Goal: Information Seeking & Learning: Learn about a topic

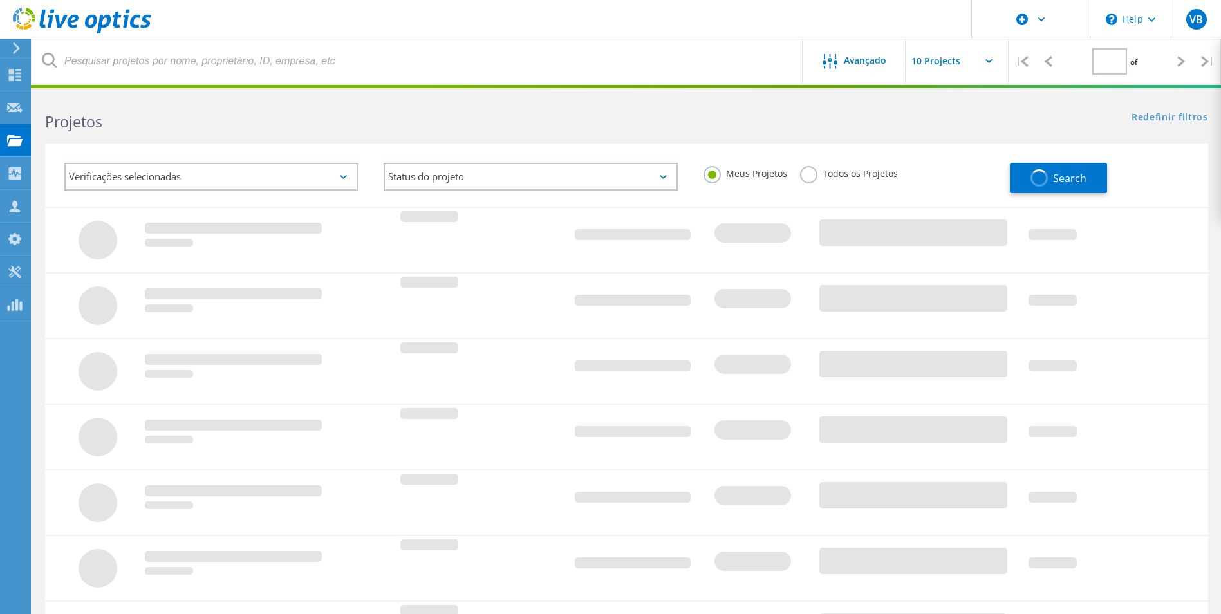
type input "1"
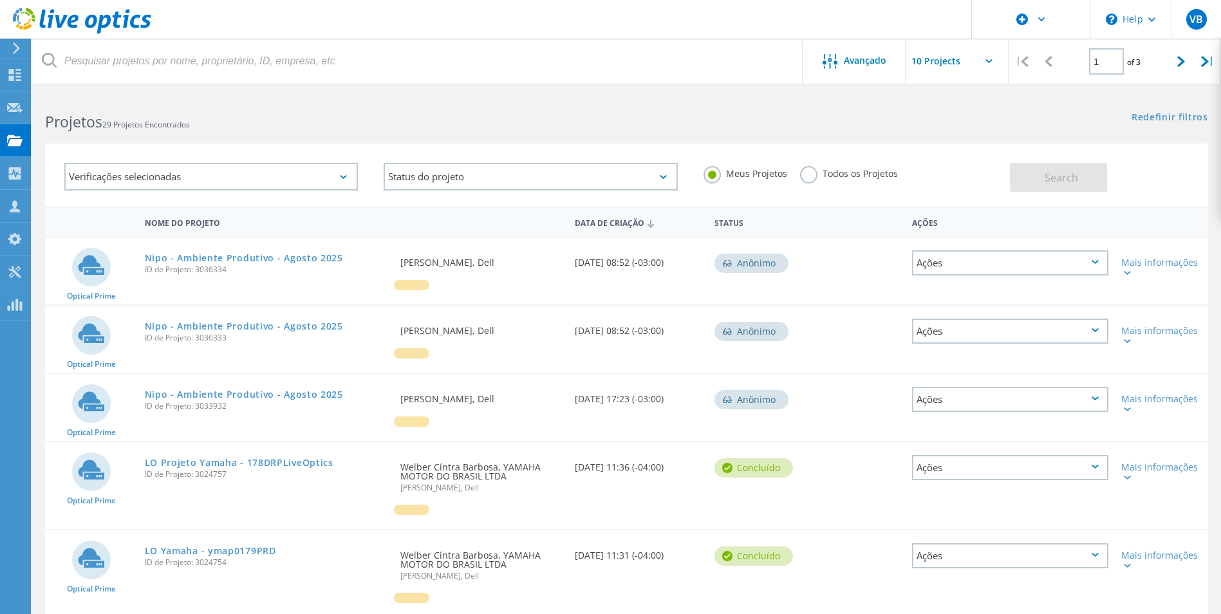
click at [213, 180] on div "Verificações selecionadas" at bounding box center [211, 177] width 294 height 28
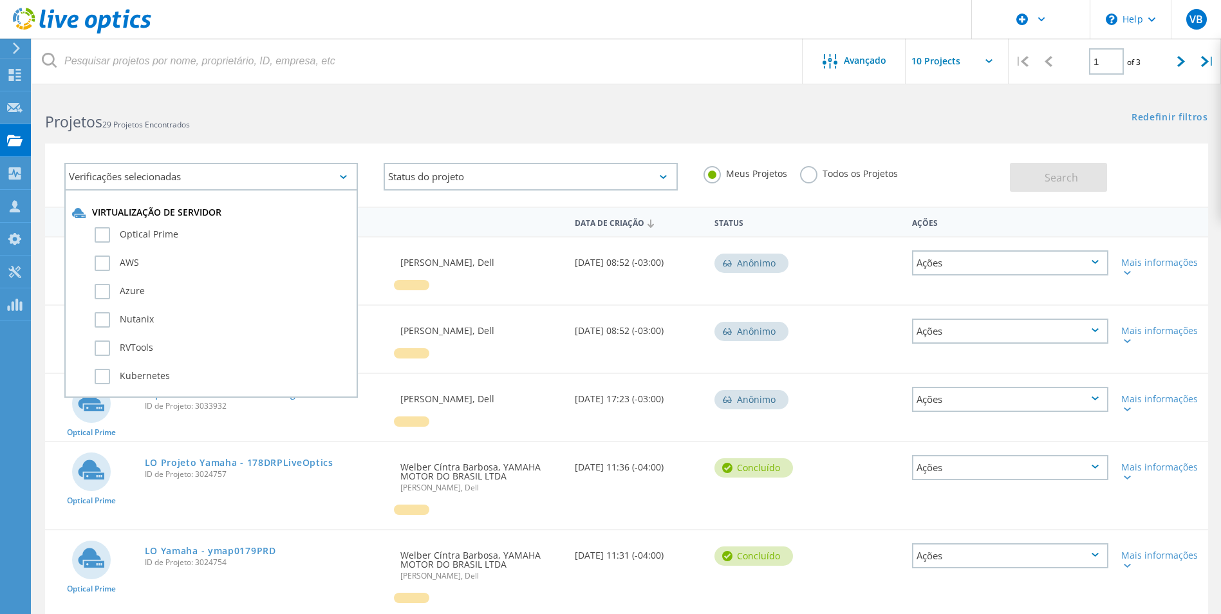
click at [213, 180] on div "Verificações selecionadas" at bounding box center [211, 177] width 294 height 28
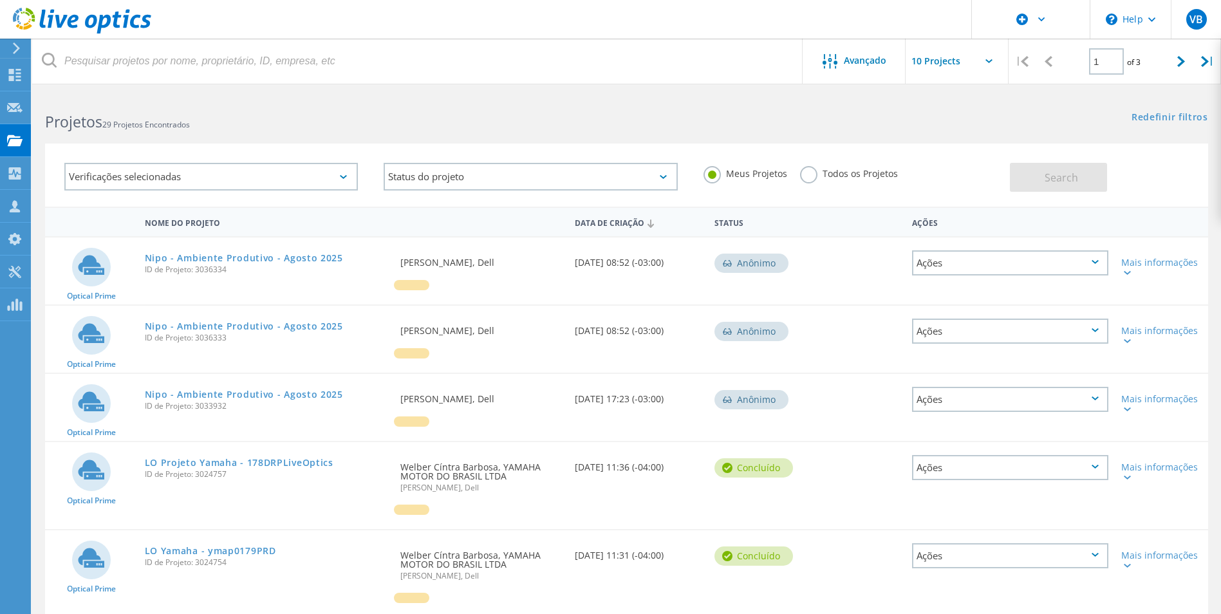
scroll to position [64, 0]
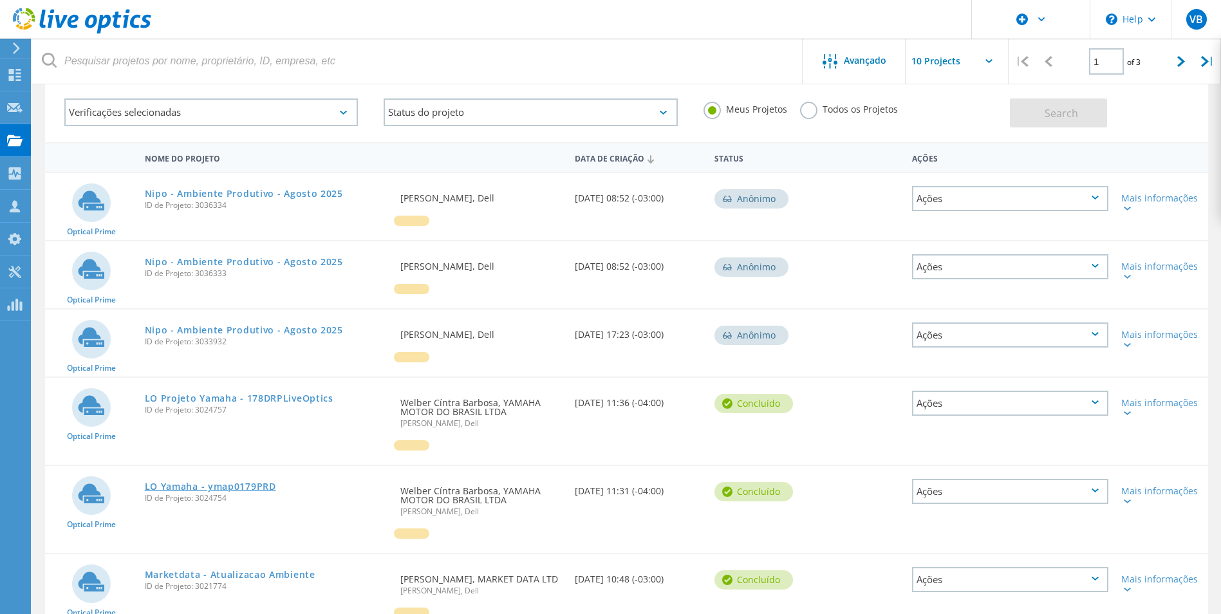
click at [250, 488] on link "LO Yamaha - ymap0179PRD" at bounding box center [210, 486] width 131 height 9
click at [268, 396] on link "LO Projeto Yamaha - 178DRPLiveOptics" at bounding box center [239, 398] width 189 height 9
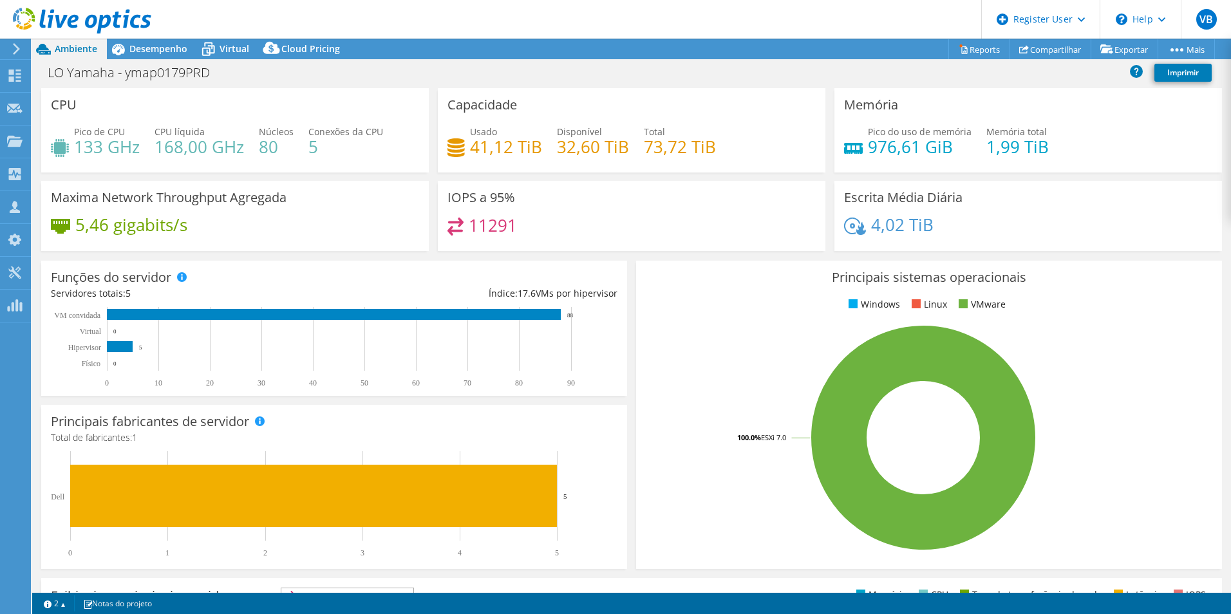
select select "USD"
click at [172, 44] on span "Desempenho" at bounding box center [158, 48] width 58 height 12
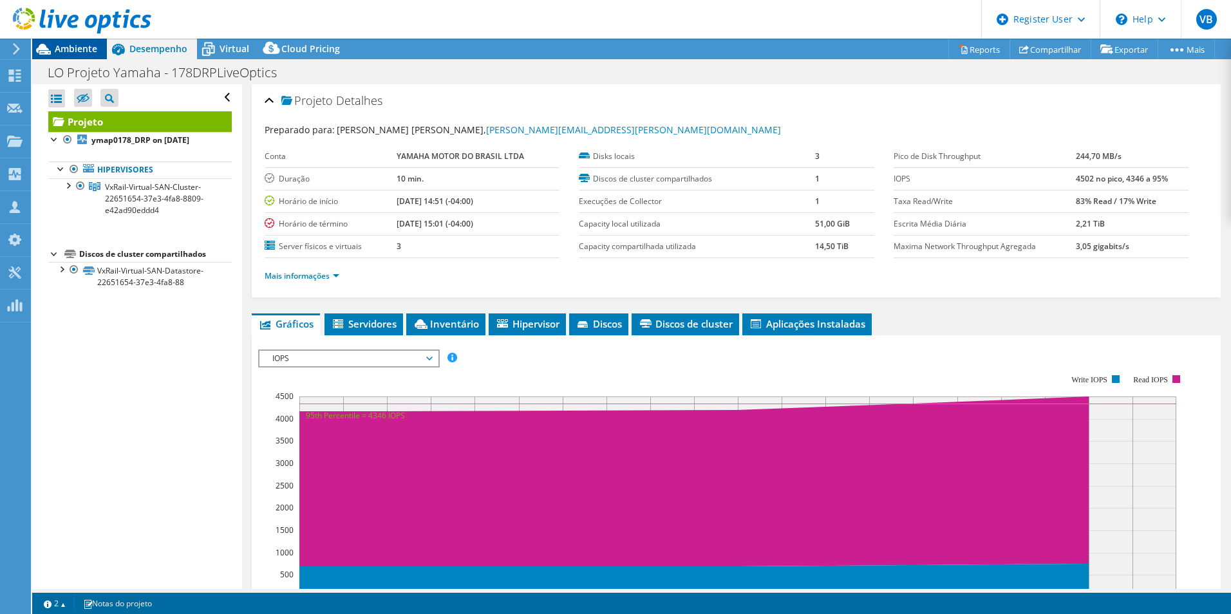
click at [83, 44] on span "Ambiente" at bounding box center [76, 48] width 42 height 12
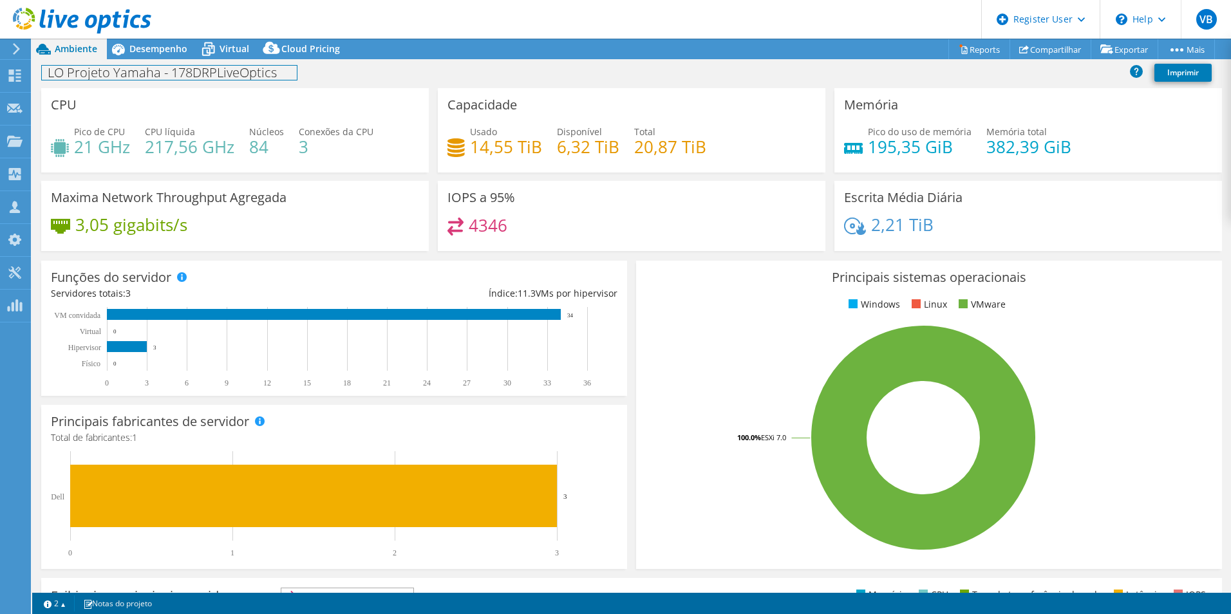
click at [171, 59] on div "LO Projeto Yamaha - 178DRPLiveOptics Imprimir" at bounding box center [631, 73] width 1199 height 29
click at [169, 52] on span "Desempenho" at bounding box center [158, 48] width 58 height 12
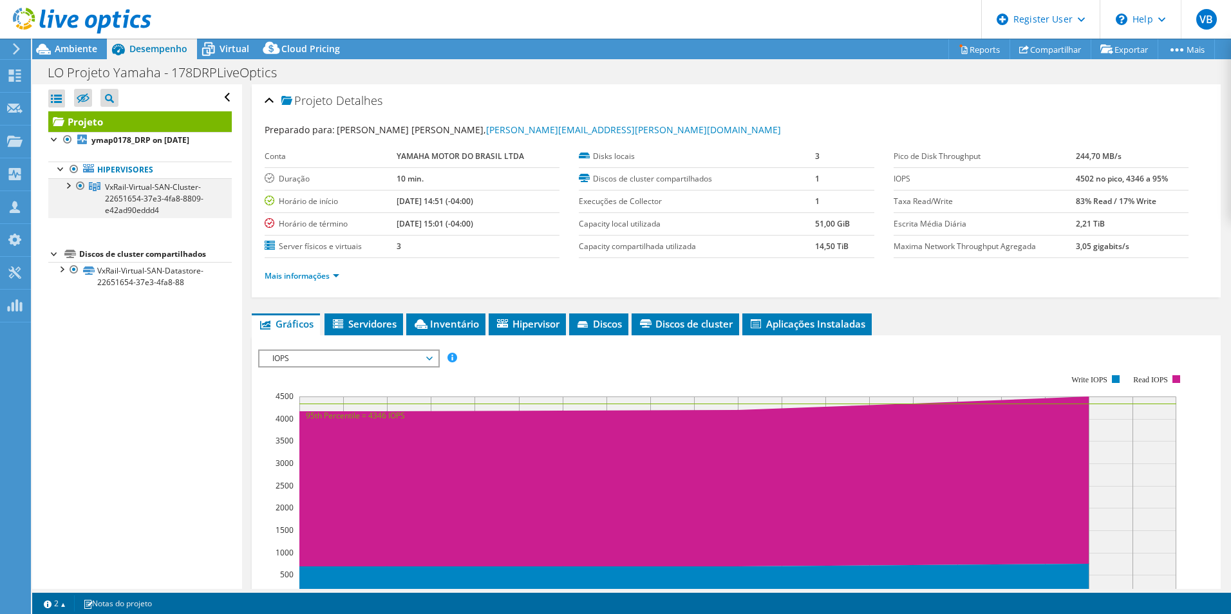
click at [68, 185] on div at bounding box center [67, 184] width 13 height 13
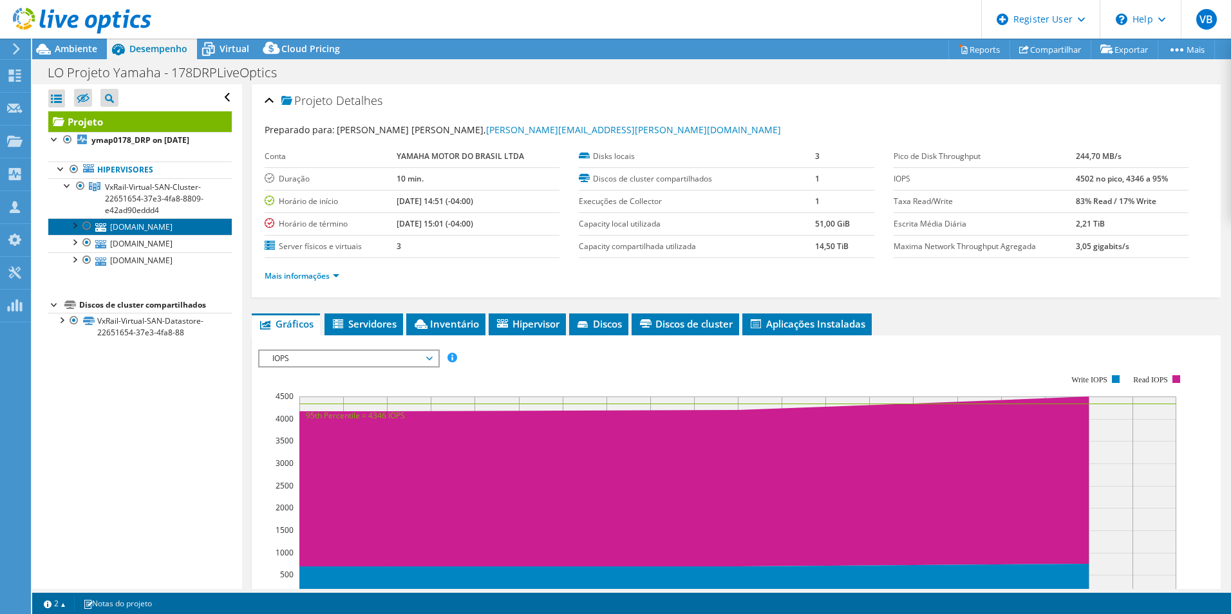
click at [149, 228] on link "ymap010.ya.ymdb.com.br" at bounding box center [139, 226] width 183 height 17
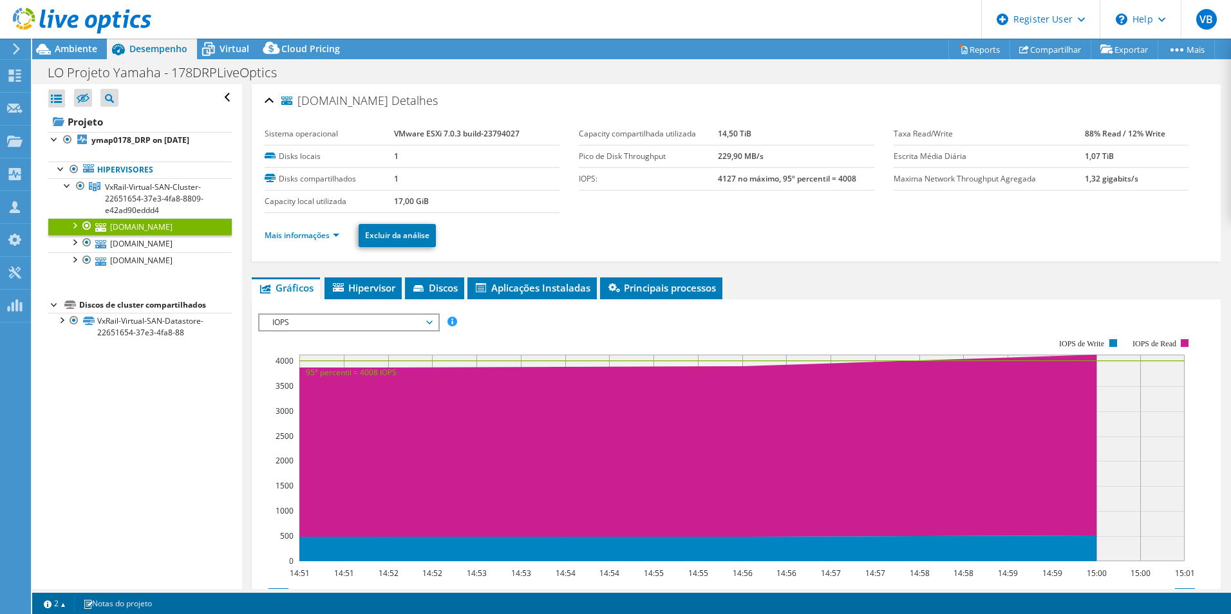
click at [349, 229] on ul "Mais informações Excluir da análise" at bounding box center [736, 234] width 943 height 26
click at [336, 234] on link "Mais informações" at bounding box center [302, 235] width 75 height 11
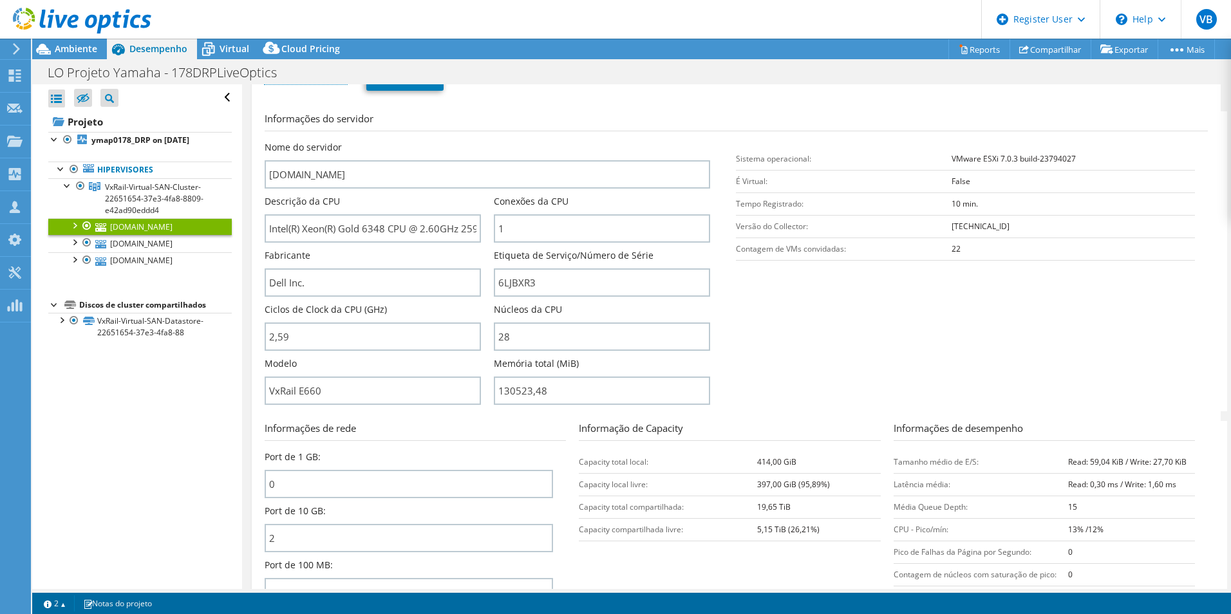
scroll to position [156, 0]
click at [75, 223] on div at bounding box center [74, 224] width 13 height 13
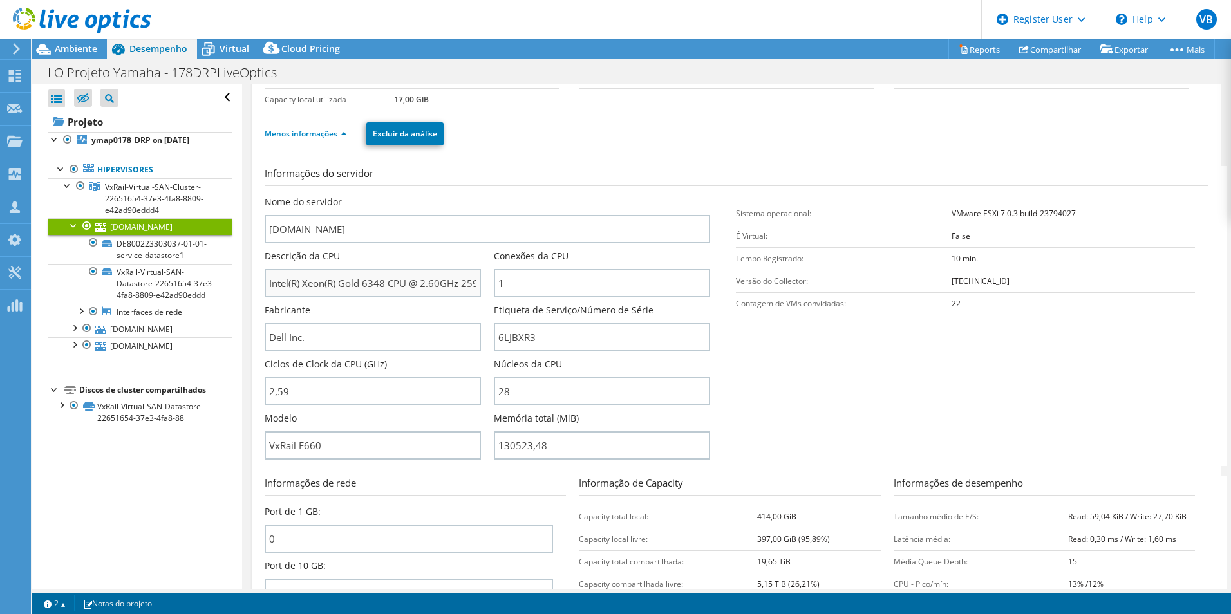
scroll to position [101, 0]
click at [521, 334] on input "6LJBXR3" at bounding box center [602, 338] width 216 height 28
click at [68, 53] on span "Ambiente" at bounding box center [76, 48] width 42 height 12
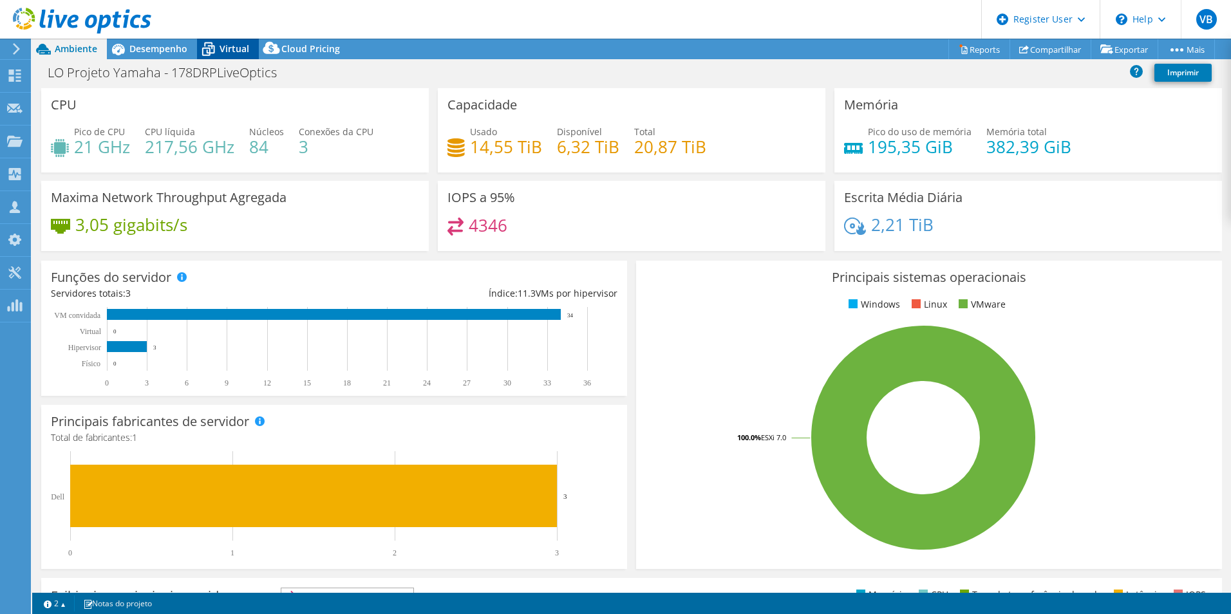
click at [221, 54] on span "Virtual" at bounding box center [235, 48] width 30 height 12
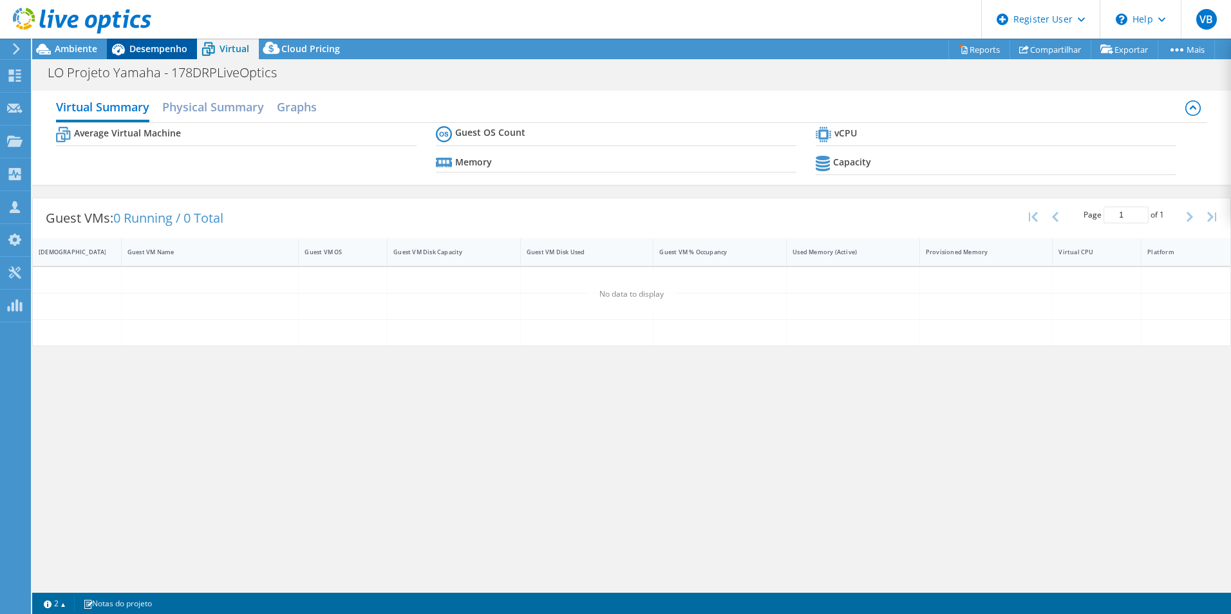
click at [162, 57] on div "Desempenho" at bounding box center [152, 49] width 90 height 21
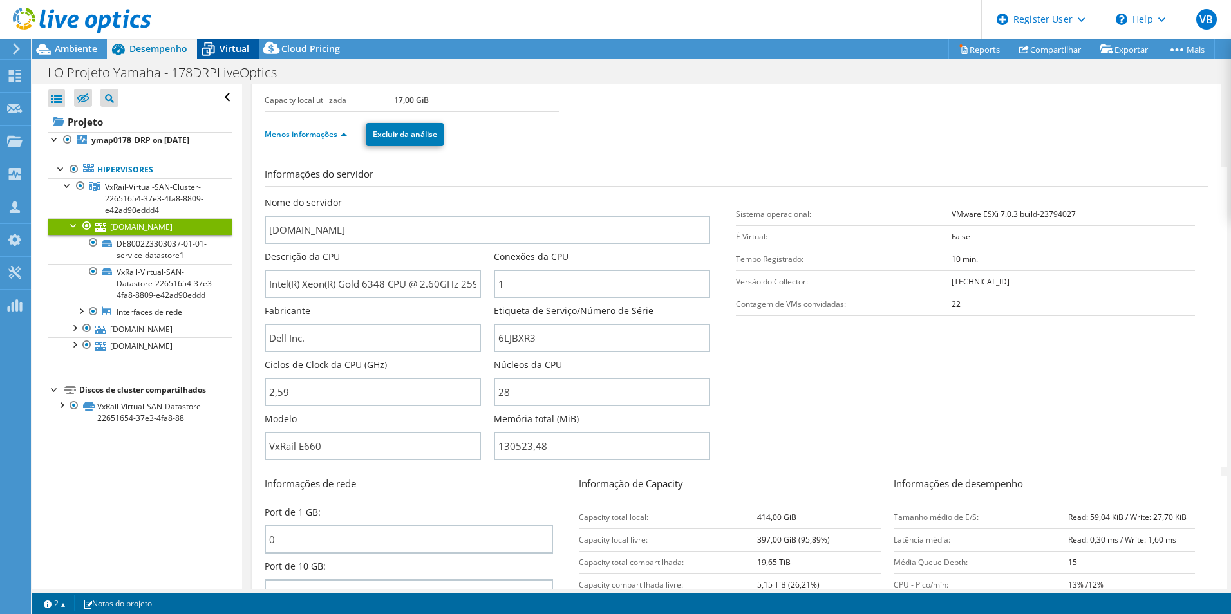
click at [209, 47] on icon at bounding box center [208, 49] width 23 height 23
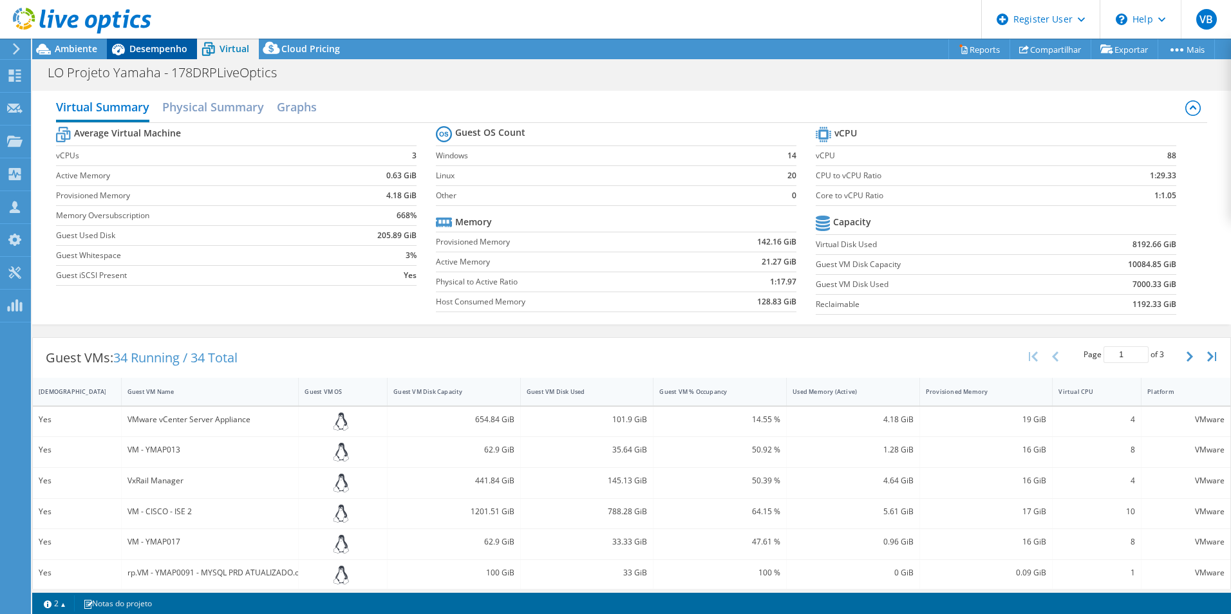
click at [173, 53] on span "Desempenho" at bounding box center [158, 48] width 58 height 12
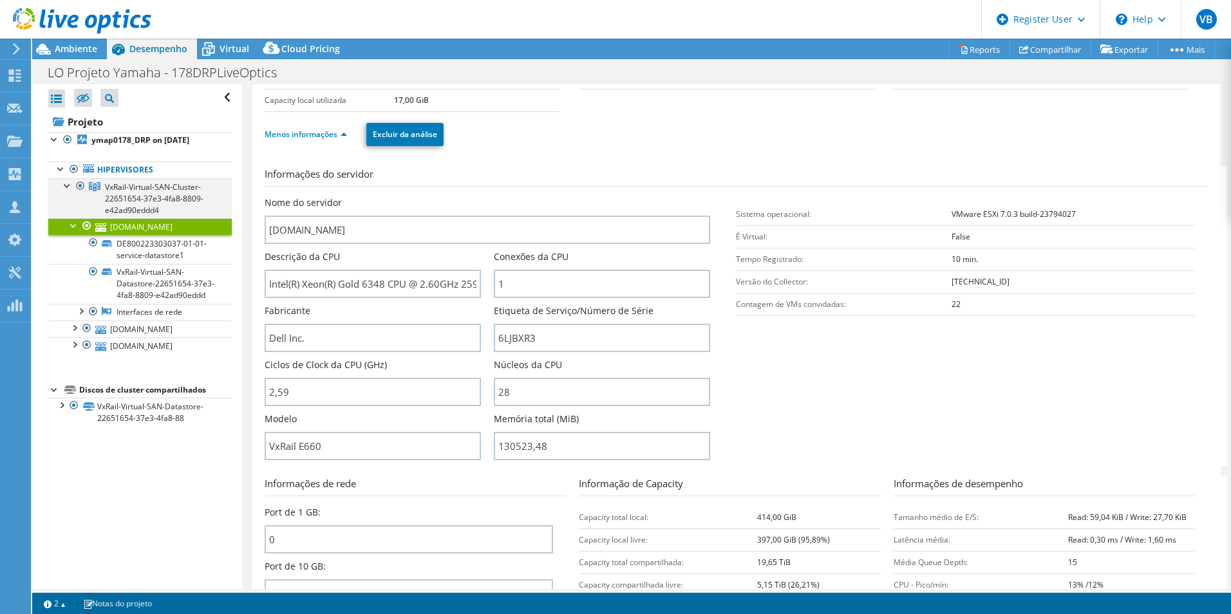
click at [68, 186] on div at bounding box center [67, 184] width 13 height 13
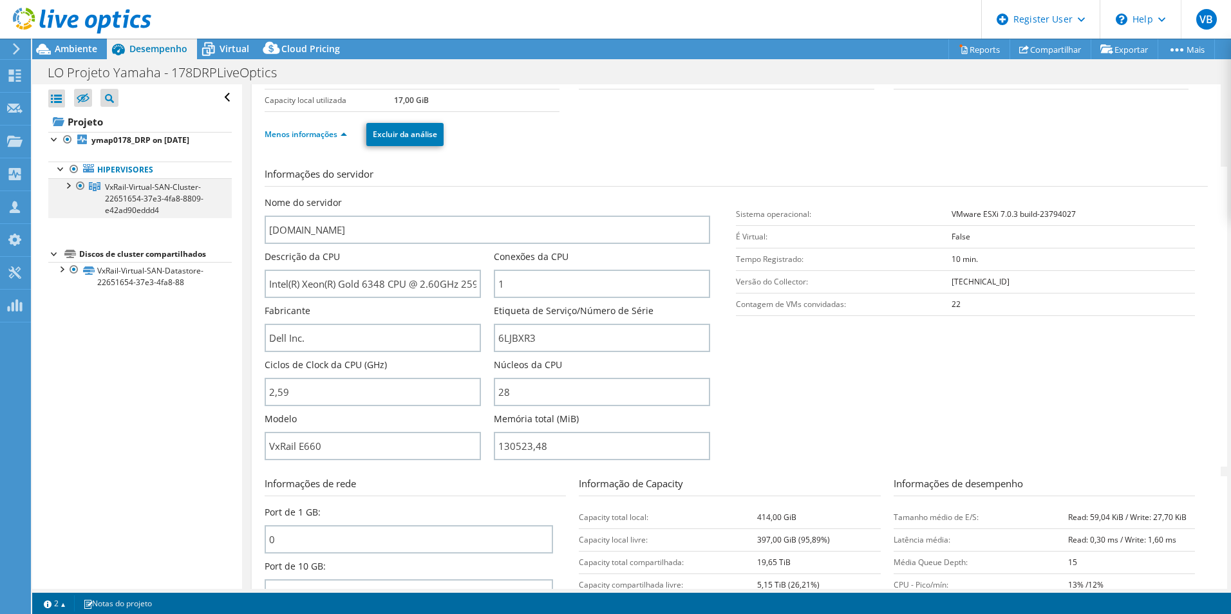
click at [72, 187] on div at bounding box center [67, 184] width 13 height 13
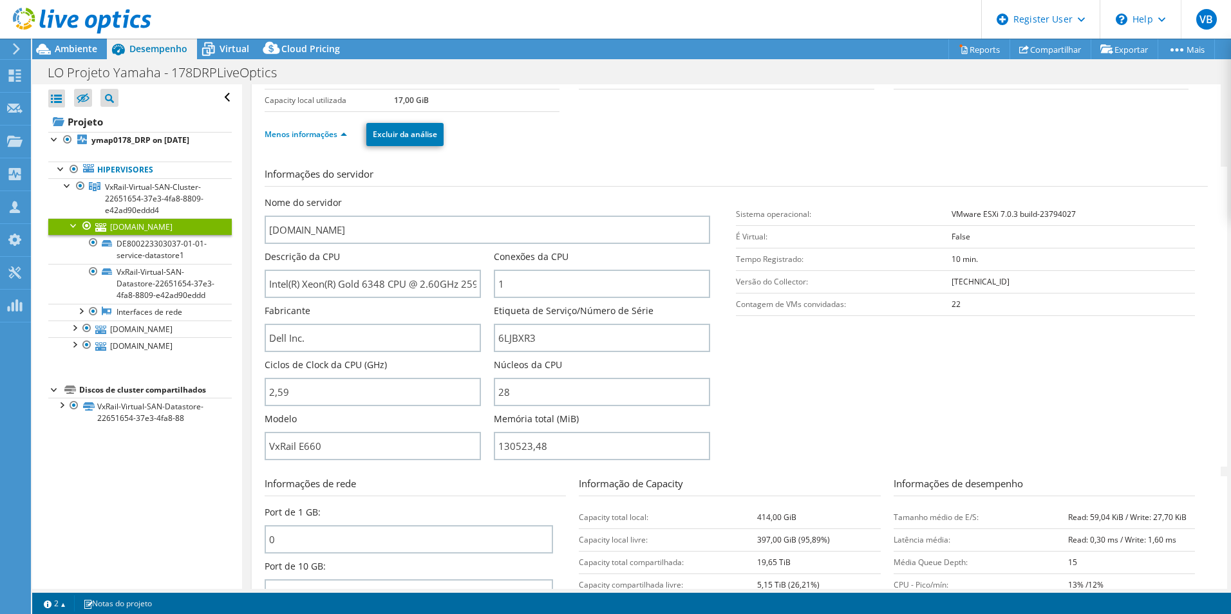
click at [73, 226] on div at bounding box center [74, 224] width 13 height 13
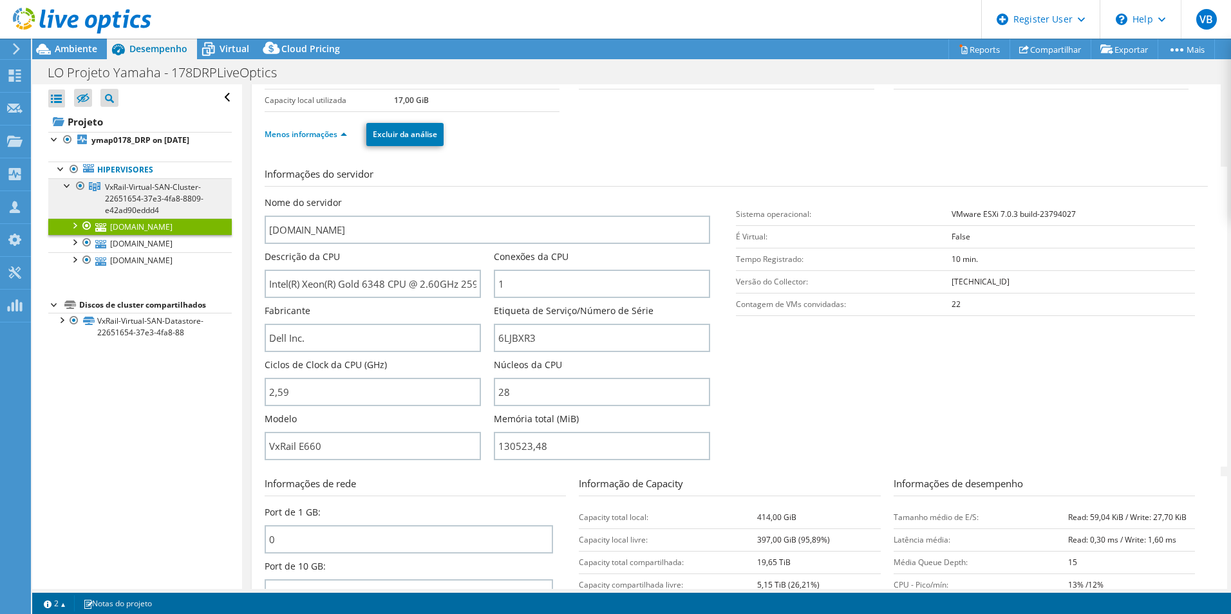
click at [128, 192] on span "VxRail-Virtual-SAN-Cluster-22651654-37e3-4fa8-8809-e42ad90eddd4" at bounding box center [154, 199] width 99 height 34
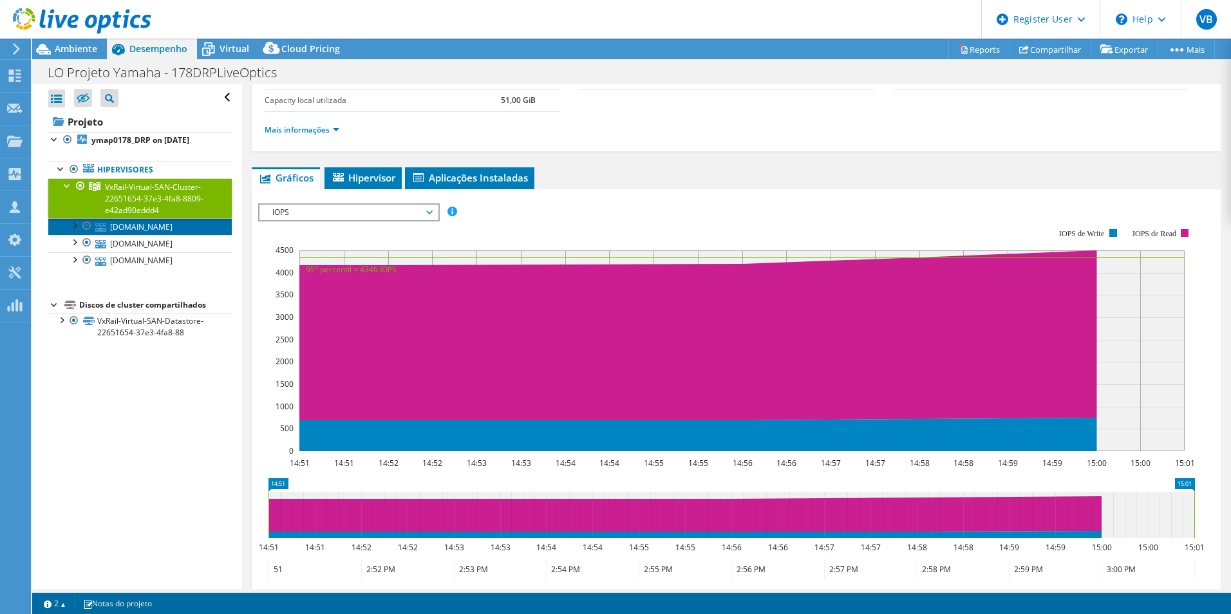
click at [155, 230] on link "ymap010.ya.ymdb.com.br" at bounding box center [139, 226] width 183 height 17
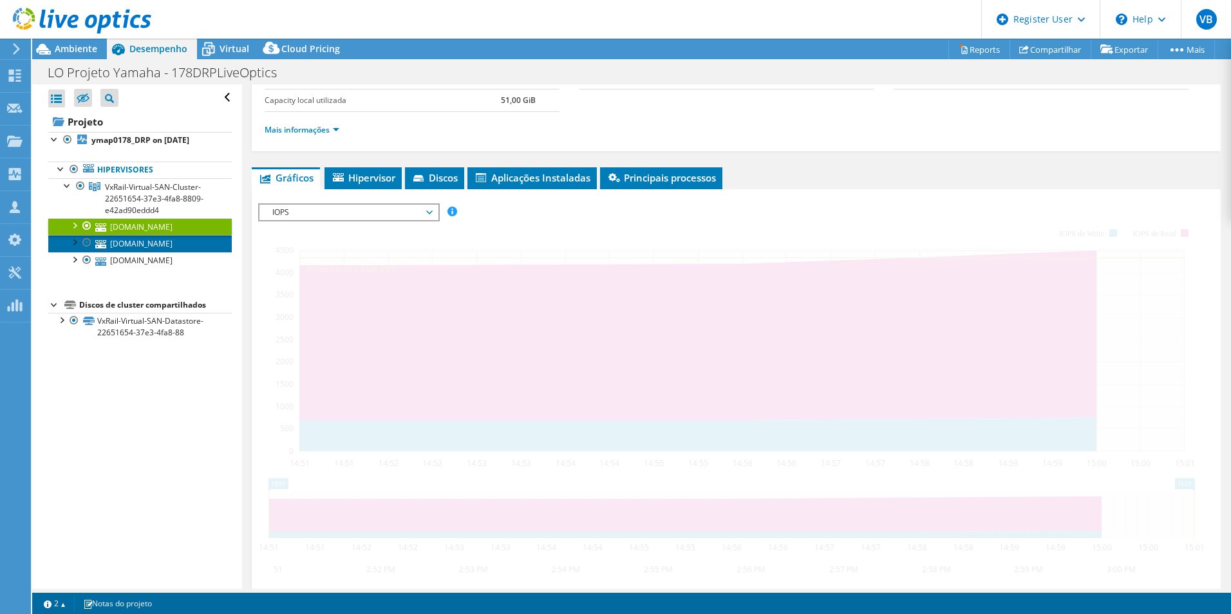
click at [158, 243] on link "ymap011.ya.ymdb.com.br" at bounding box center [139, 243] width 183 height 17
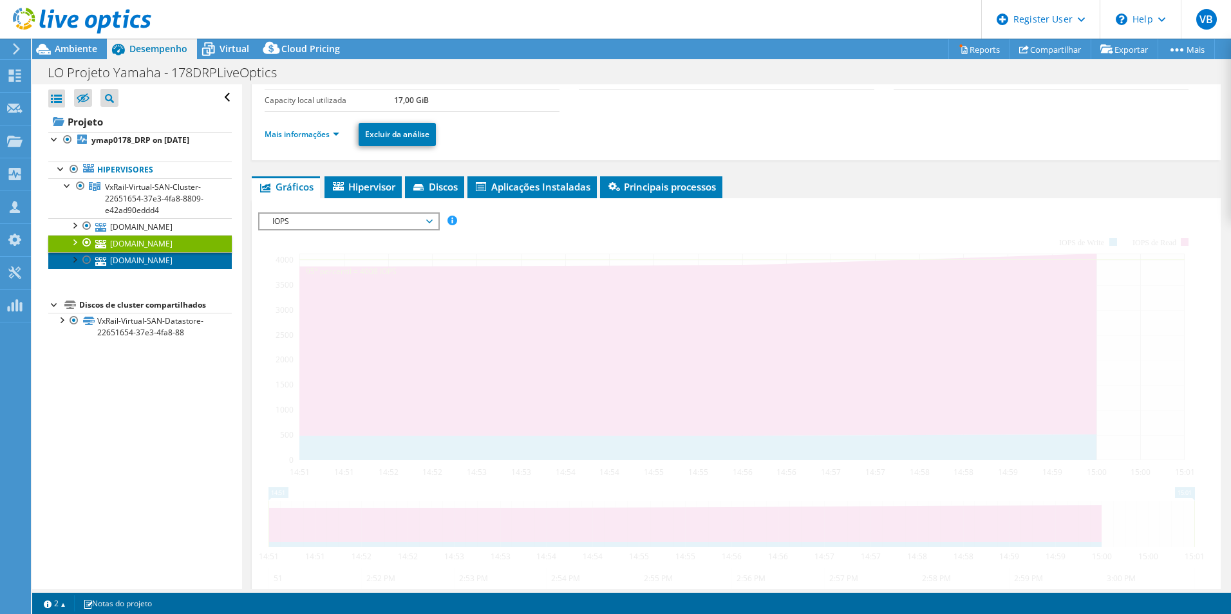
click at [162, 259] on link "ymap012.ya.ymdb.com.br" at bounding box center [139, 260] width 183 height 17
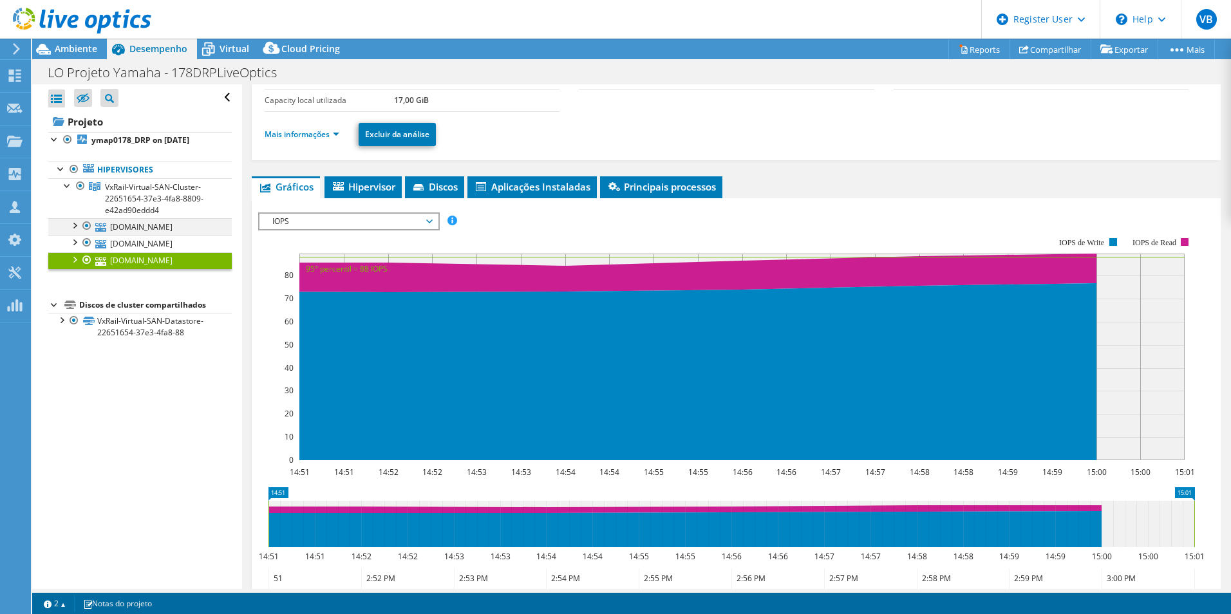
click at [73, 224] on div at bounding box center [74, 224] width 13 height 13
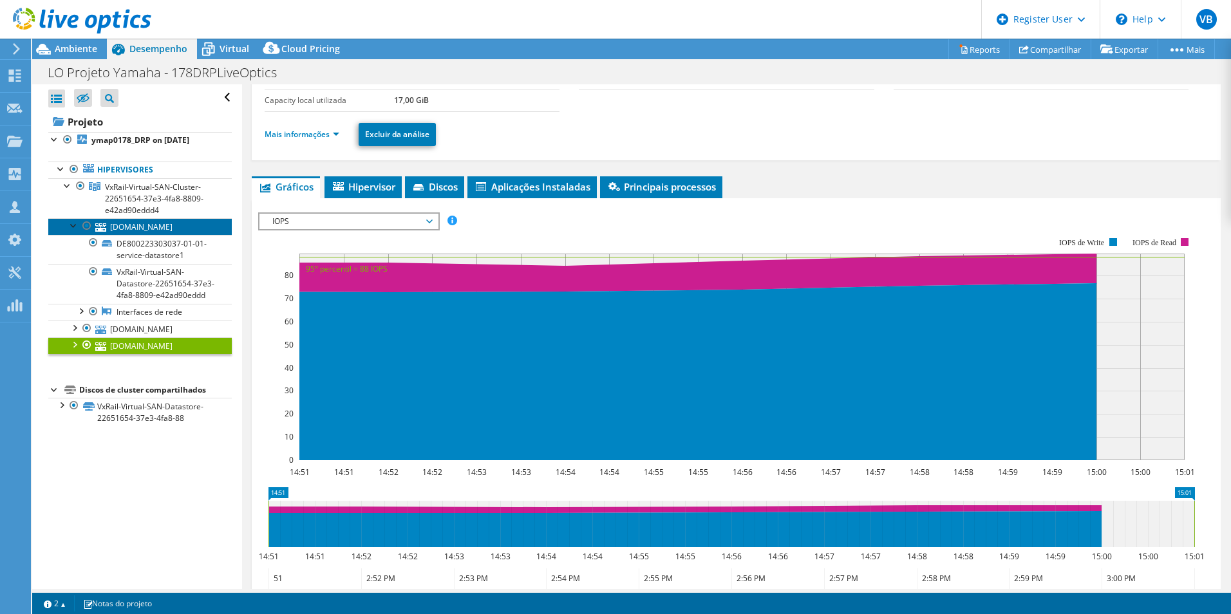
click at [162, 223] on link "ymap010.ya.ymdb.com.br" at bounding box center [139, 226] width 183 height 17
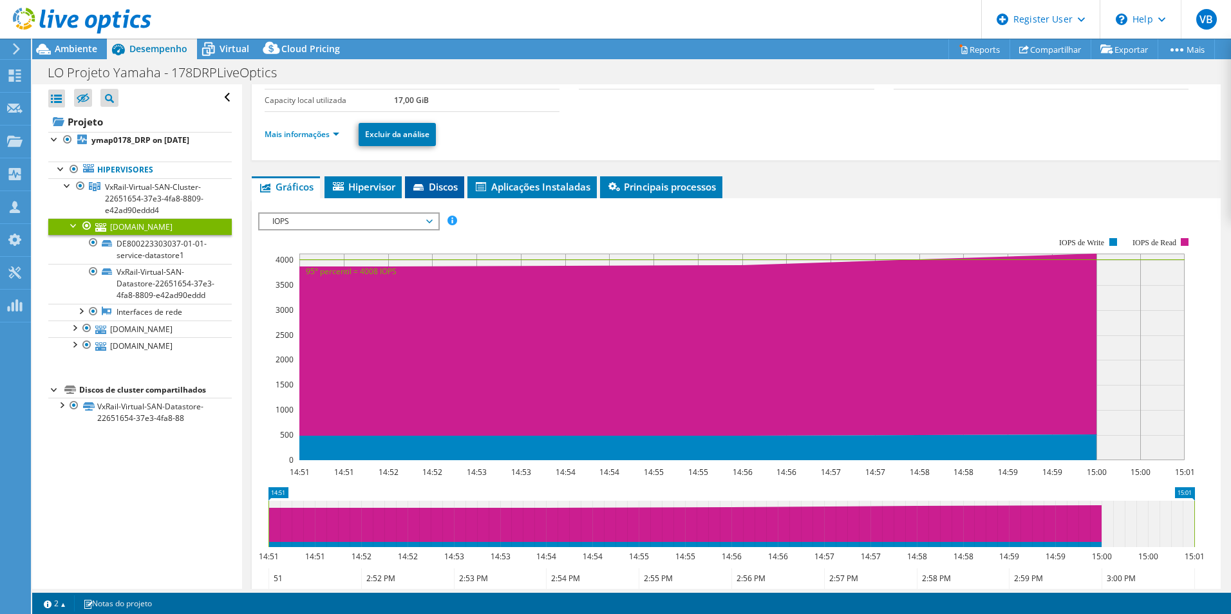
click at [449, 189] on span "Discos" at bounding box center [434, 186] width 46 height 13
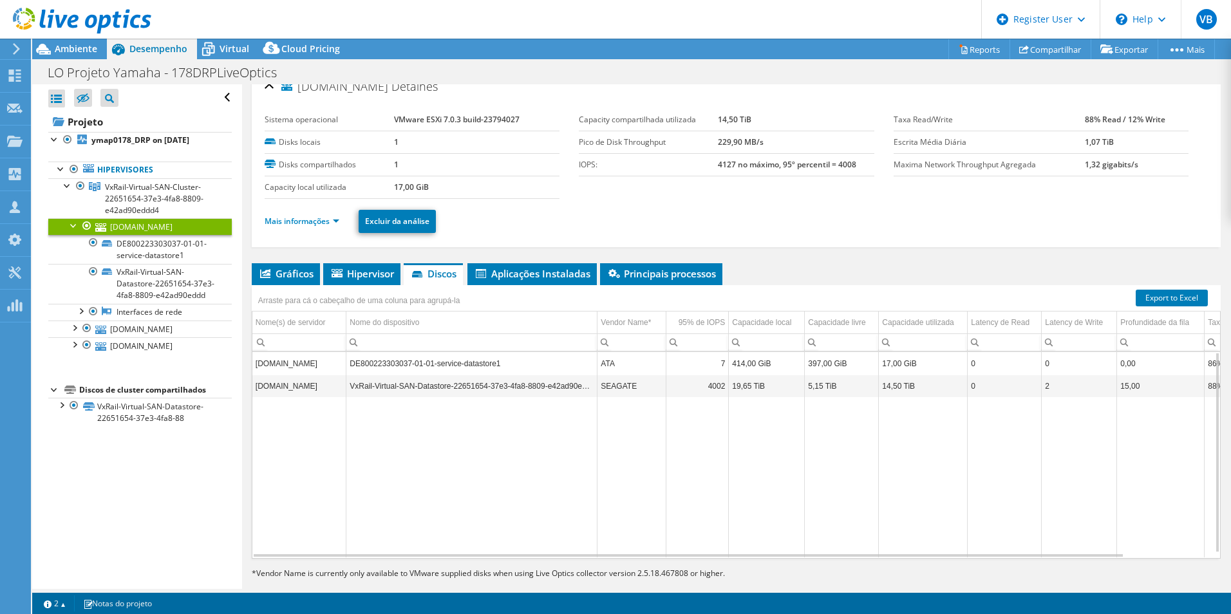
scroll to position [0, 0]
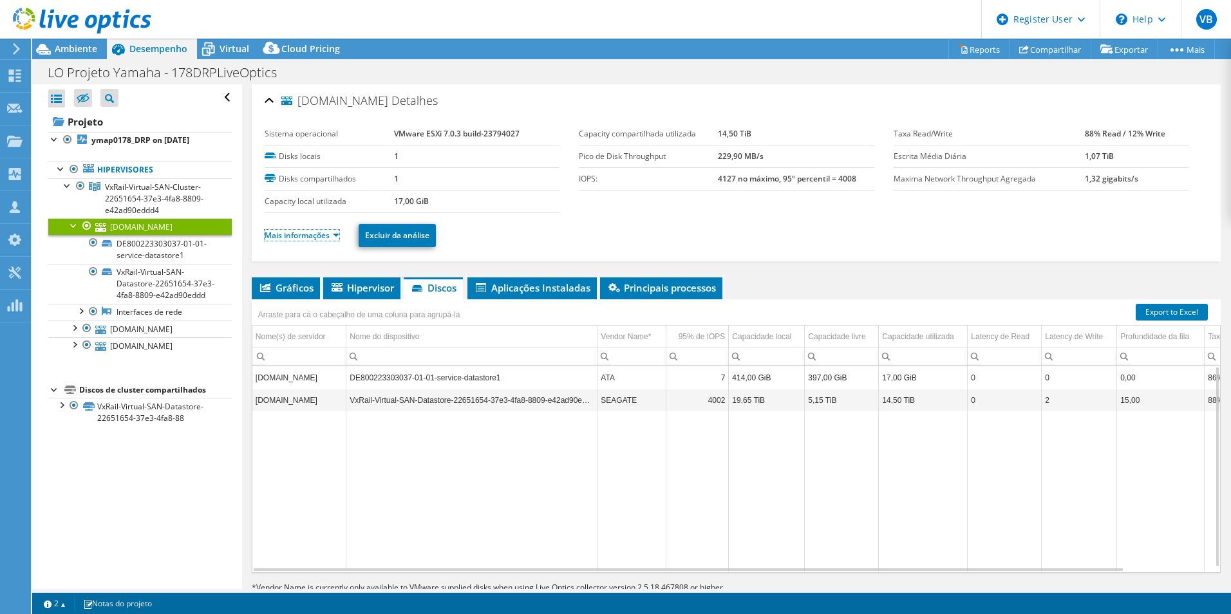
drag, startPoint x: 314, startPoint y: 236, endPoint x: 315, endPoint y: 243, distance: 7.2
click at [314, 236] on link "Mais informações" at bounding box center [302, 235] width 75 height 11
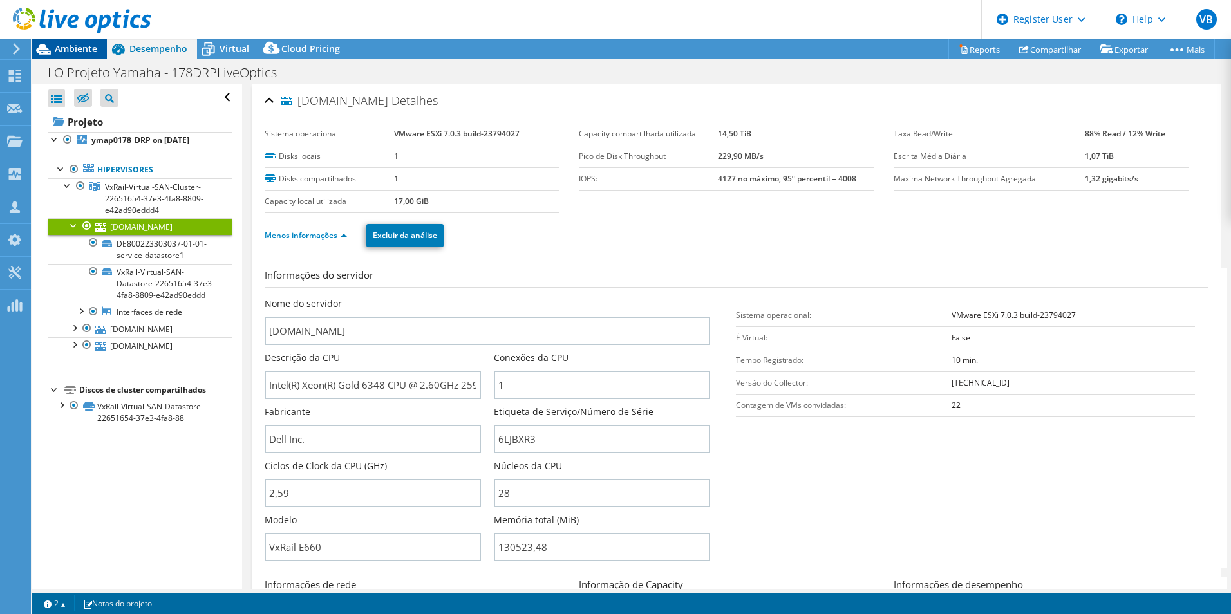
click at [69, 44] on span "Ambiente" at bounding box center [76, 48] width 42 height 12
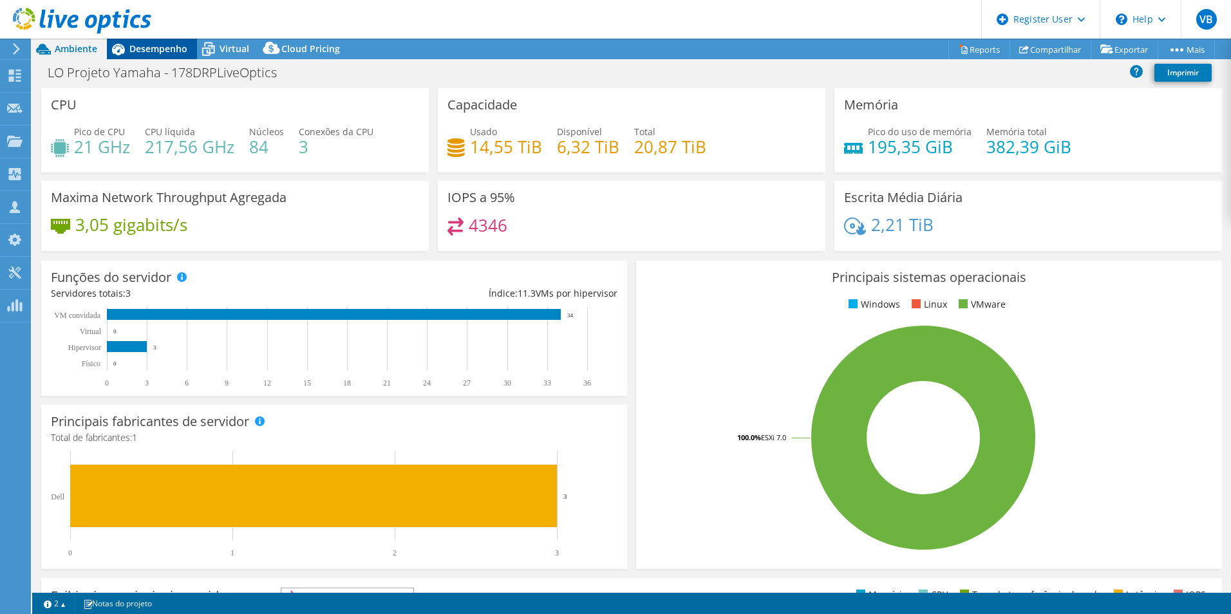
click at [146, 52] on span "Desempenho" at bounding box center [158, 48] width 58 height 12
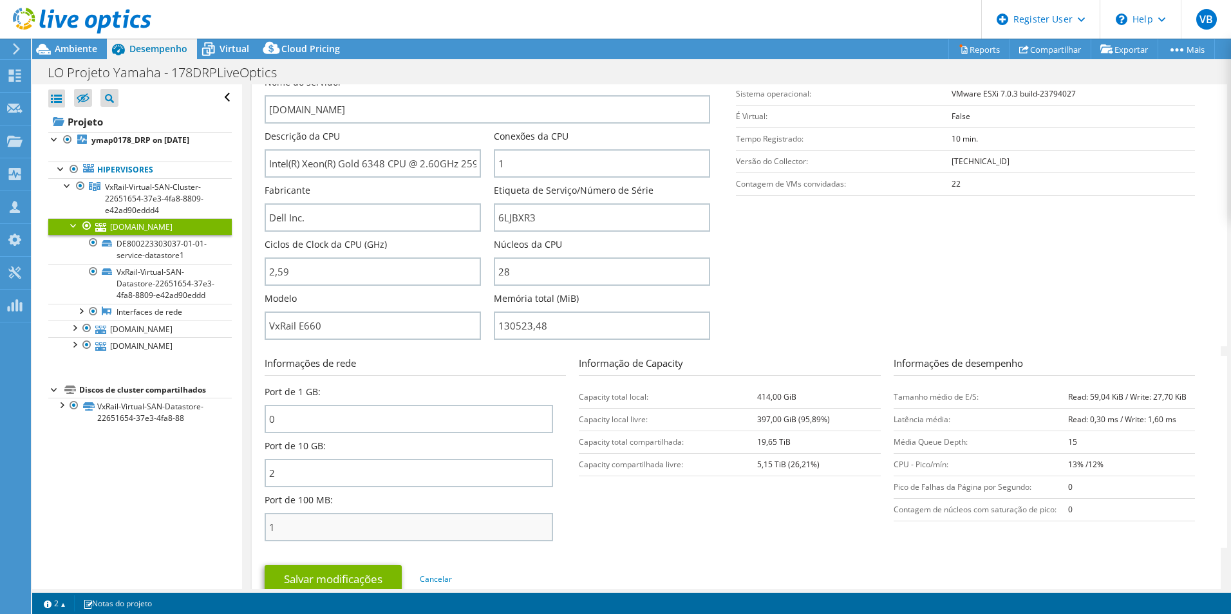
scroll to position [193, 0]
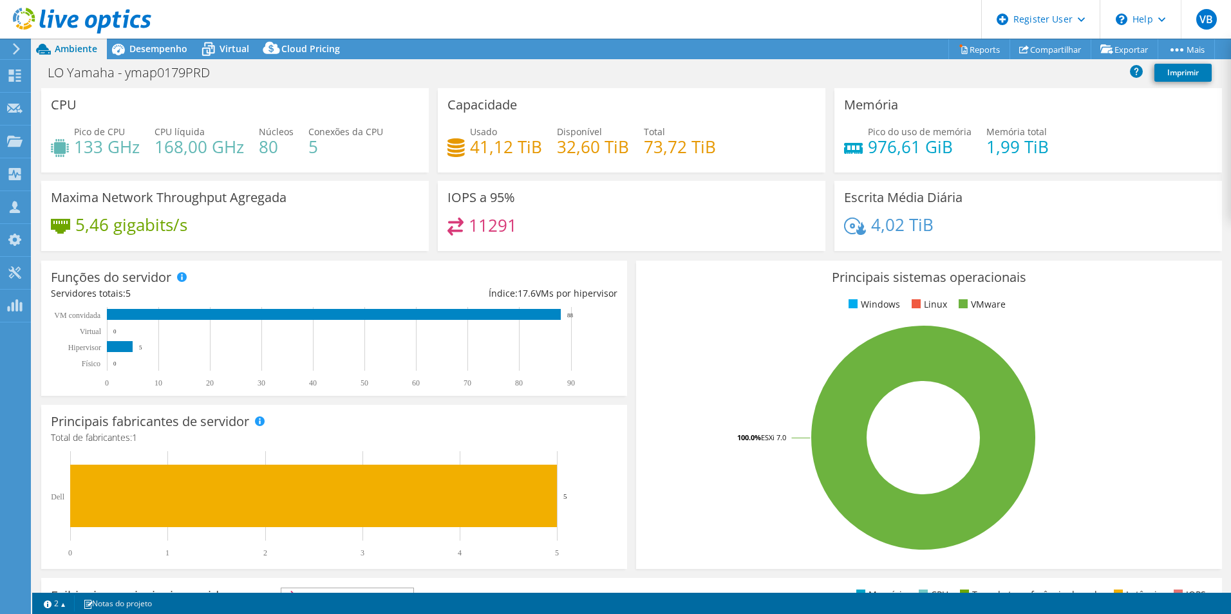
select select "USD"
click at [230, 53] on span "Virtual" at bounding box center [235, 48] width 30 height 12
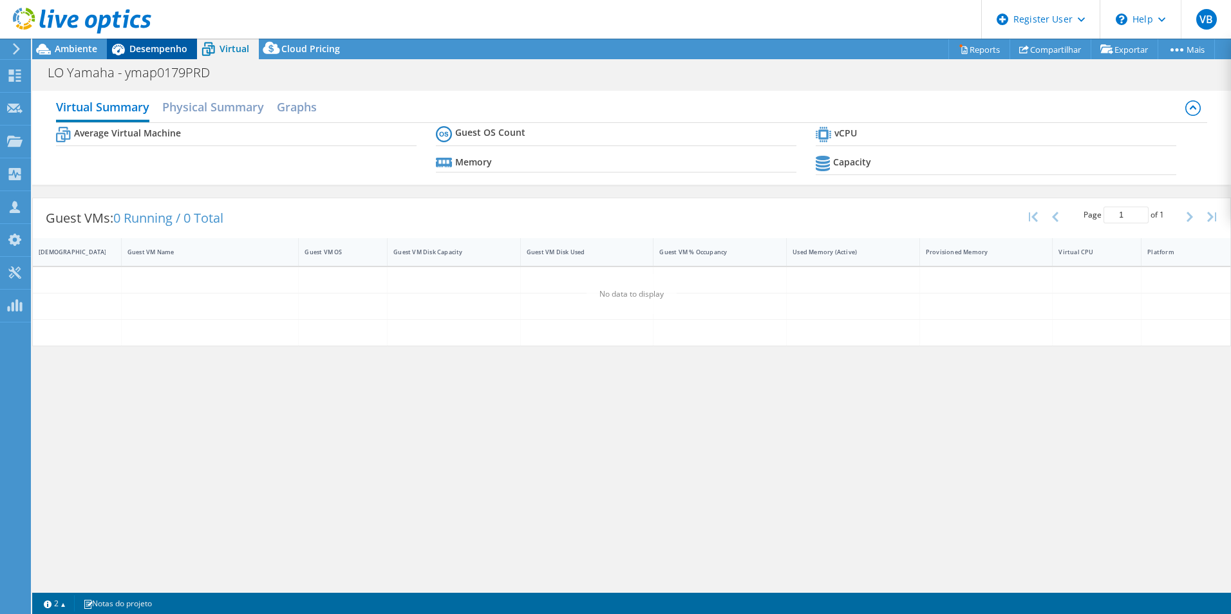
click at [166, 55] on div "Desempenho" at bounding box center [152, 49] width 90 height 21
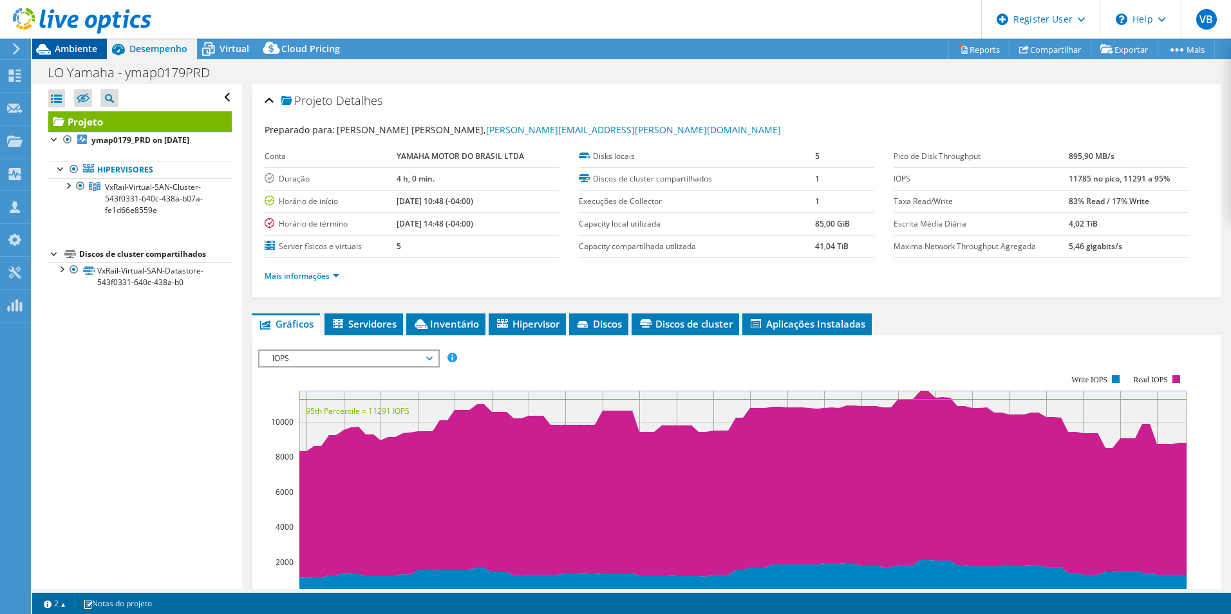
click at [89, 47] on span "Ambiente" at bounding box center [76, 48] width 42 height 12
